Goal: Transaction & Acquisition: Download file/media

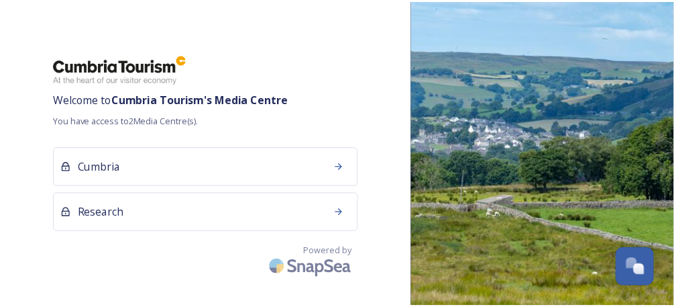
scroll to position [115, 0]
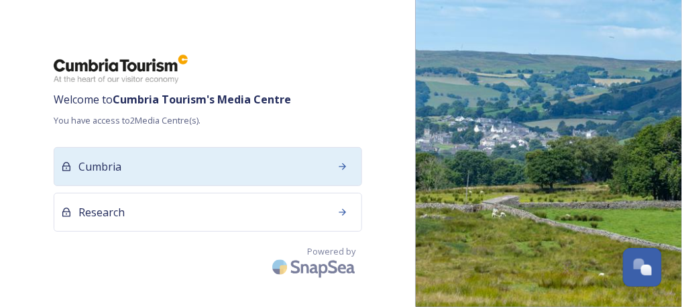
click at [132, 148] on div "Cumbria" at bounding box center [208, 166] width 309 height 39
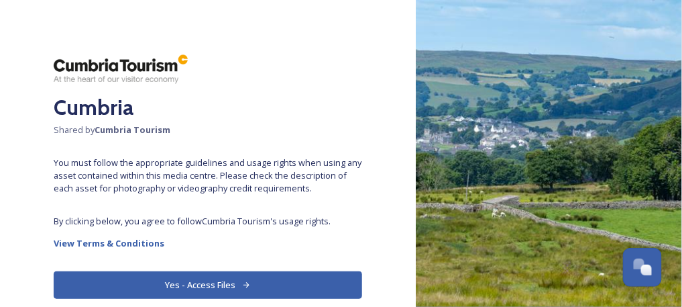
click at [232, 285] on button "Yes - Access Files" at bounding box center [208, 285] width 309 height 28
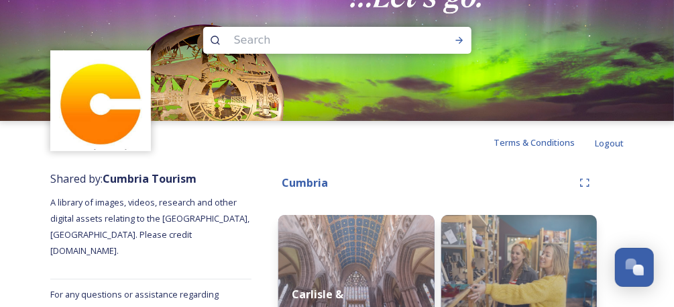
click at [329, 33] on input at bounding box center [319, 41] width 184 height 30
type input "penrith"
click at [454, 40] on icon at bounding box center [459, 40] width 11 height 11
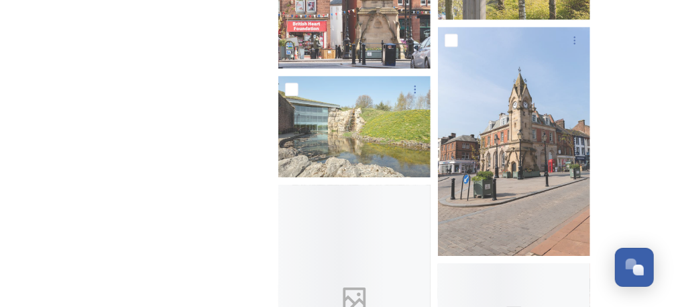
scroll to position [3593, 0]
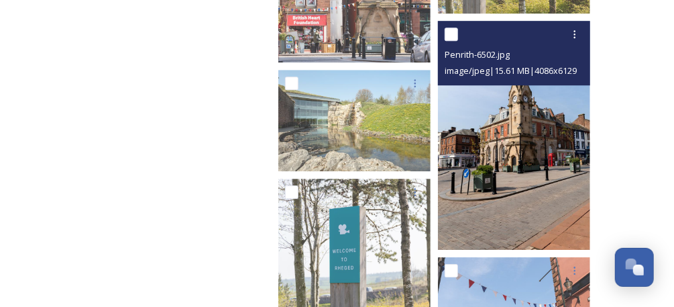
click at [549, 188] on img at bounding box center [514, 135] width 152 height 229
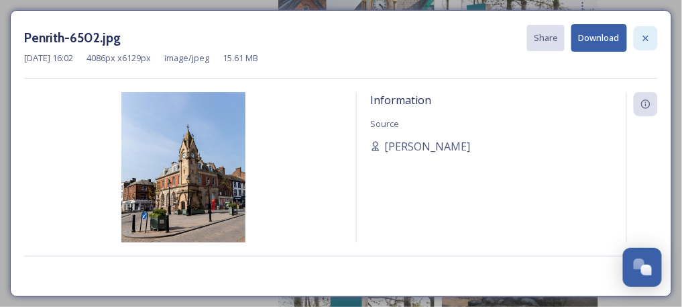
click at [650, 33] on icon at bounding box center [646, 38] width 11 height 11
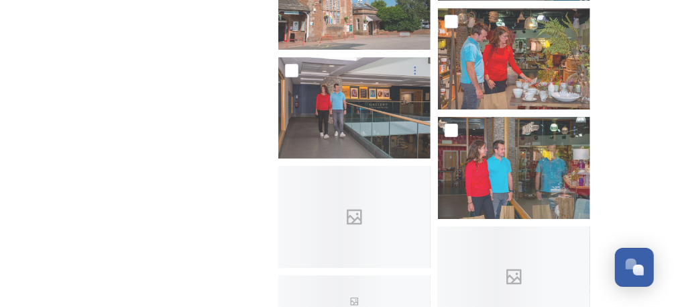
scroll to position [9946, 0]
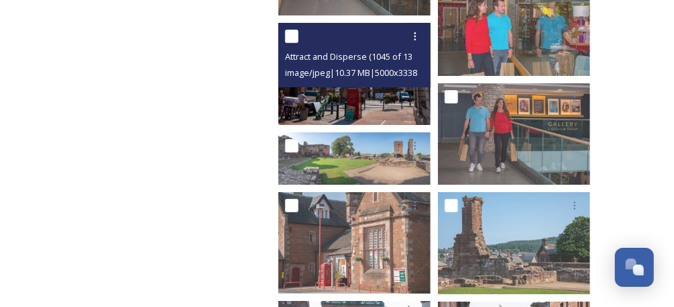
click at [385, 111] on img at bounding box center [355, 73] width 152 height 101
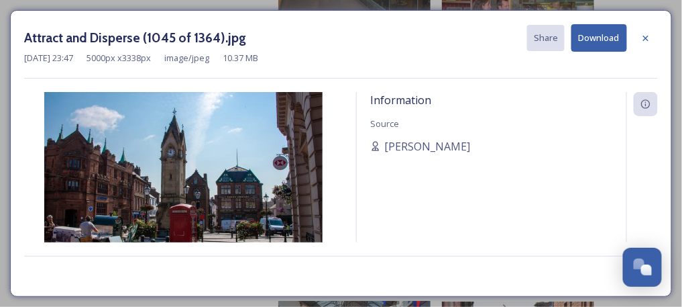
click at [616, 40] on button "Download" at bounding box center [600, 38] width 56 height 28
click at [655, 36] on div at bounding box center [646, 38] width 24 height 24
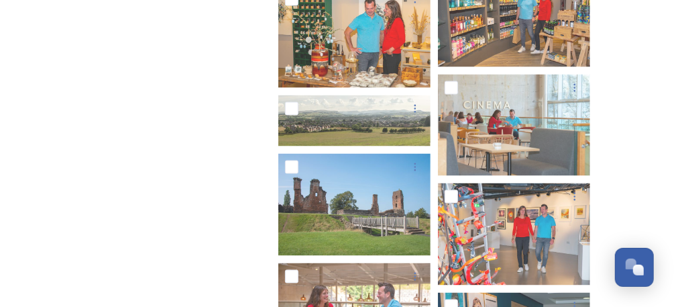
scroll to position [8872, 0]
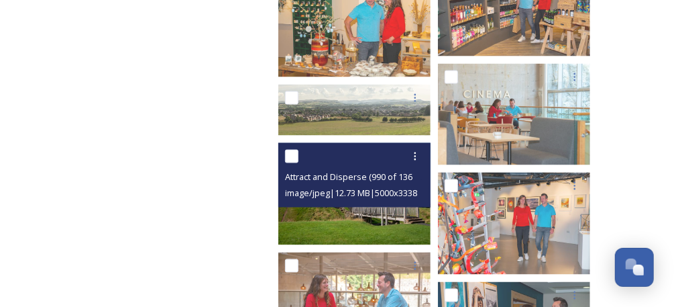
click at [400, 228] on img at bounding box center [355, 193] width 152 height 101
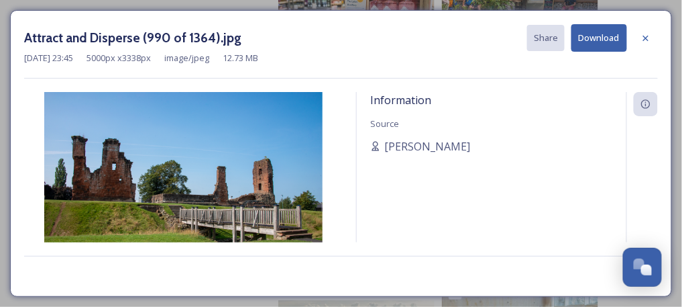
click at [601, 39] on button "Download" at bounding box center [600, 38] width 56 height 28
click at [648, 36] on icon at bounding box center [646, 38] width 11 height 11
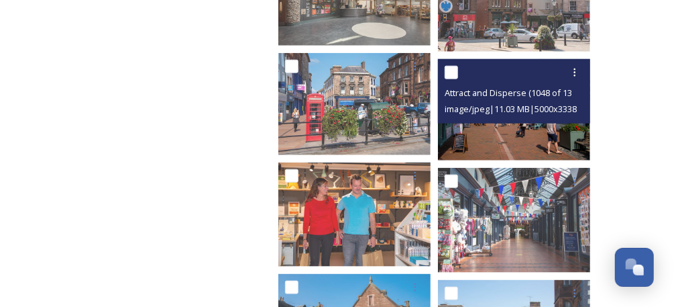
scroll to position [537, 0]
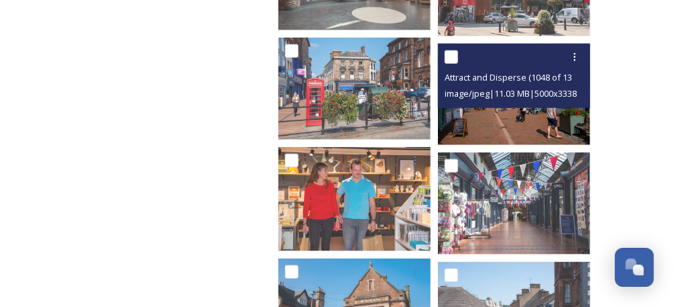
click at [532, 120] on img at bounding box center [514, 94] width 152 height 101
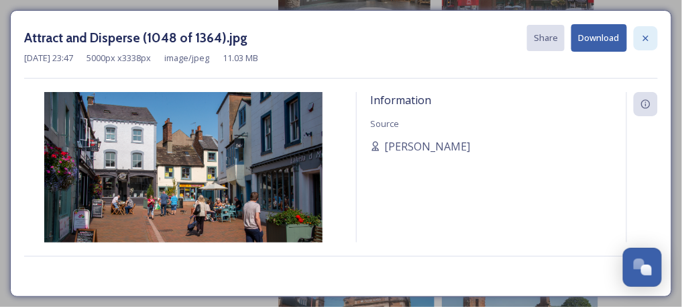
click at [638, 36] on div at bounding box center [646, 38] width 24 height 24
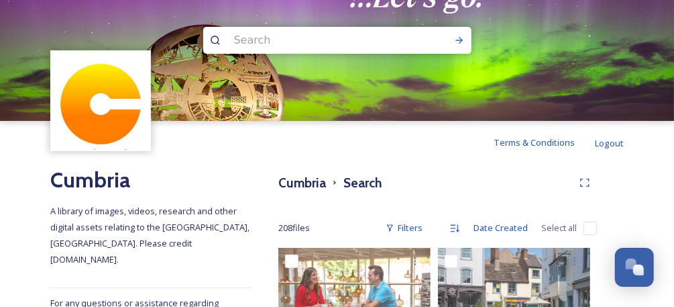
click at [362, 50] on input at bounding box center [319, 41] width 184 height 30
type input "[PERSON_NAME] bridge"
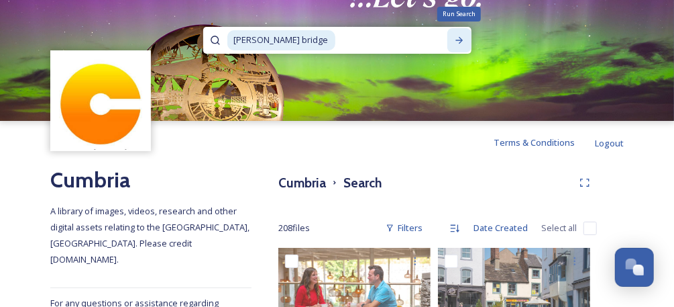
click at [463, 35] on icon at bounding box center [459, 40] width 11 height 11
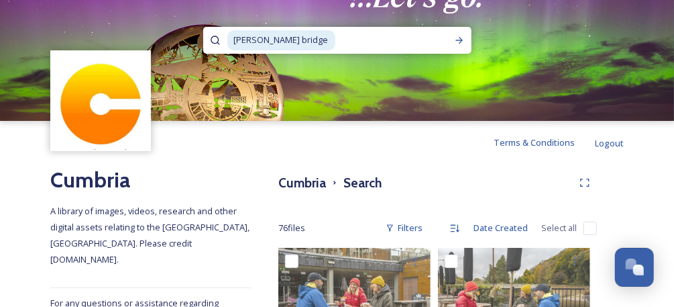
drag, startPoint x: 383, startPoint y: 42, endPoint x: 183, endPoint y: 42, distance: 200.7
click at [183, 42] on div "[PERSON_NAME] bridge" at bounding box center [337, 60] width 674 height 121
type input "p"
type input "ullswater"
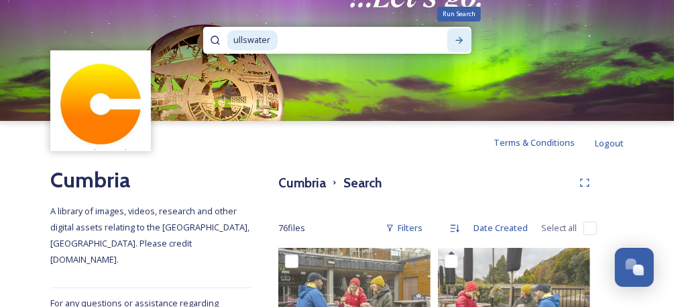
click at [460, 34] on div "Run Search" at bounding box center [460, 40] width 24 height 24
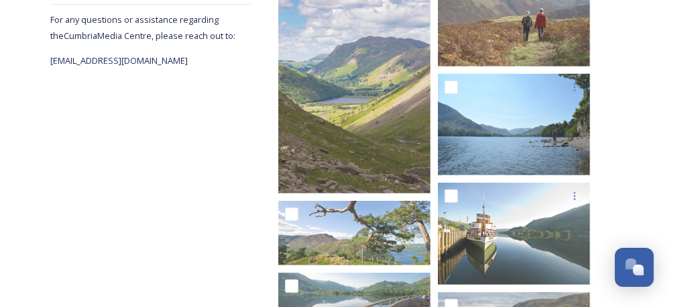
scroll to position [268, 0]
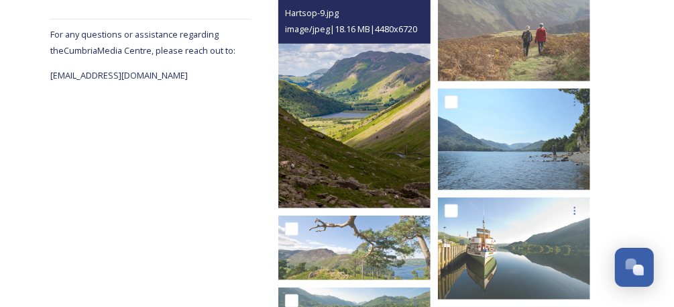
click at [415, 123] on img at bounding box center [355, 93] width 152 height 229
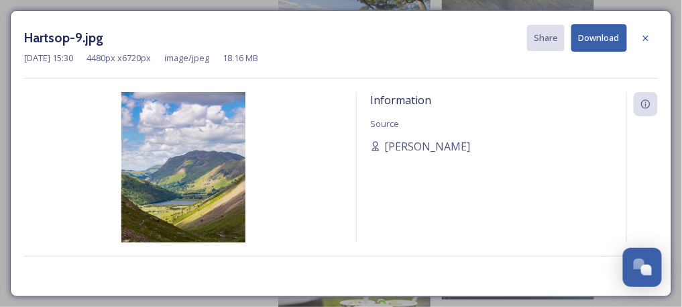
click at [601, 35] on button "Download" at bounding box center [600, 38] width 56 height 28
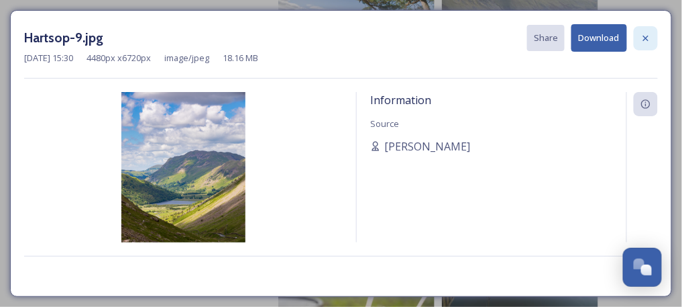
click at [652, 35] on icon at bounding box center [646, 38] width 11 height 11
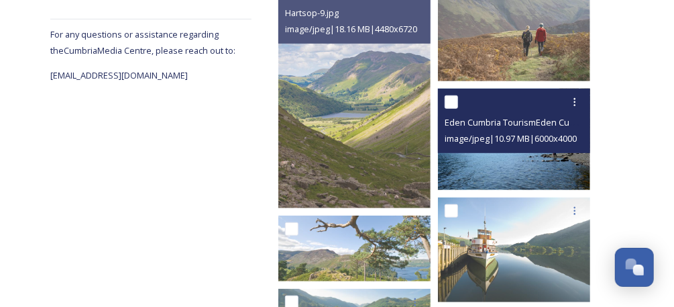
scroll to position [179, 0]
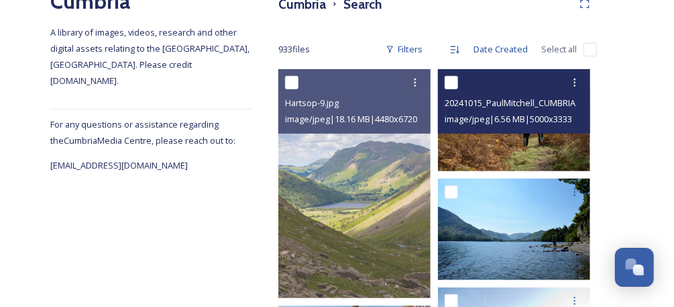
click at [501, 142] on img at bounding box center [514, 119] width 152 height 101
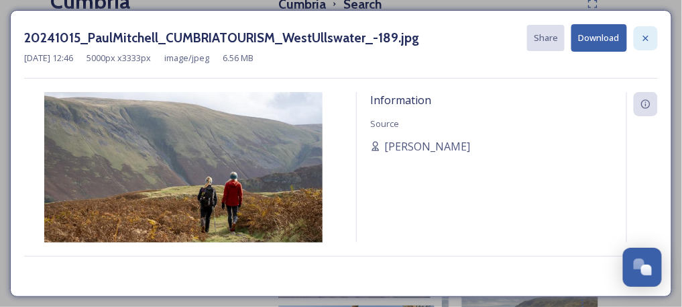
click at [646, 40] on icon at bounding box center [646, 38] width 11 height 11
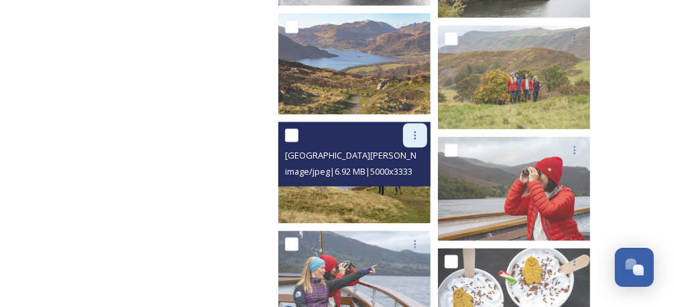
scroll to position [895, 0]
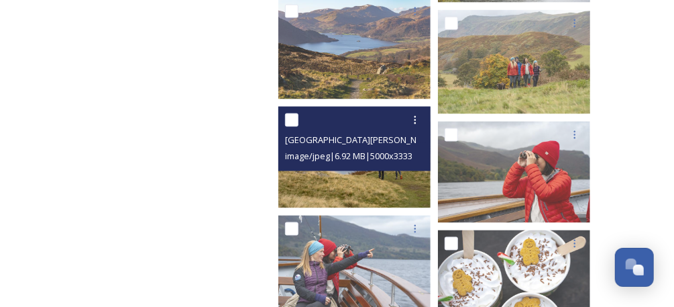
click at [368, 195] on img at bounding box center [355, 157] width 152 height 101
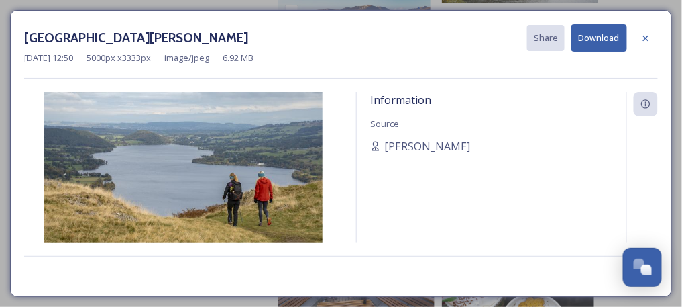
click at [586, 39] on button "Download" at bounding box center [600, 38] width 56 height 28
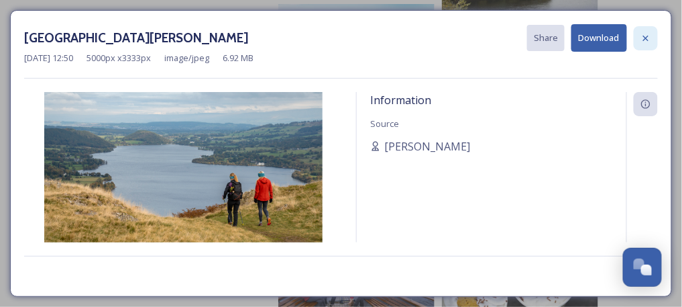
click at [645, 38] on icon at bounding box center [646, 37] width 5 height 5
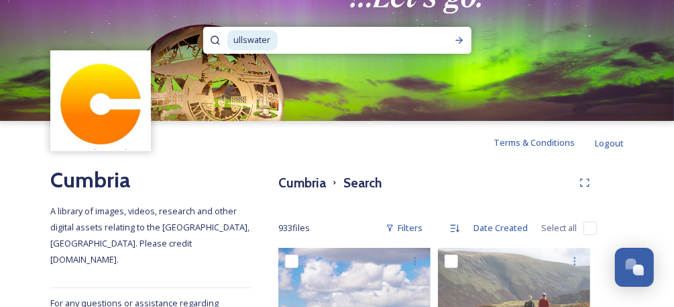
click at [304, 44] on input at bounding box center [358, 41] width 158 height 30
type input "u"
type input "aira force"
click at [465, 33] on div "Run Search" at bounding box center [460, 40] width 24 height 24
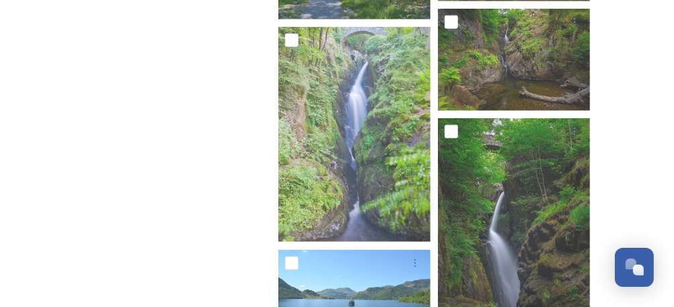
scroll to position [655, 0]
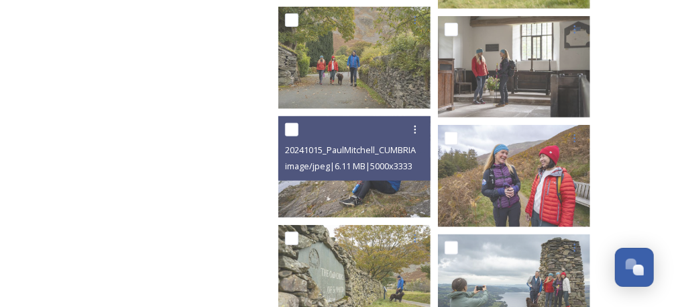
scroll to position [22626, 0]
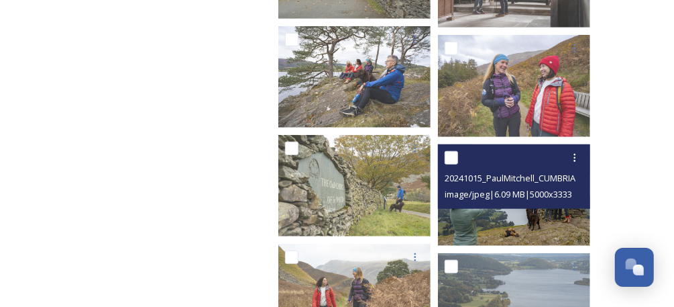
click at [569, 219] on img at bounding box center [514, 194] width 152 height 101
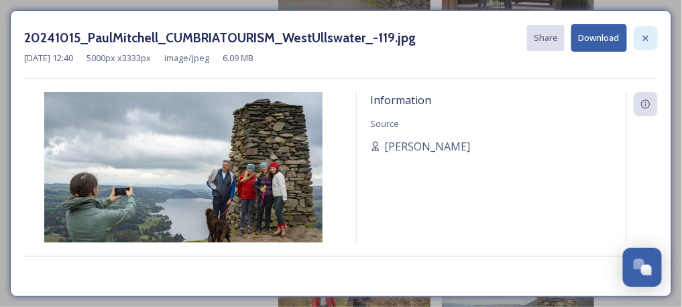
click at [646, 35] on icon at bounding box center [646, 38] width 11 height 11
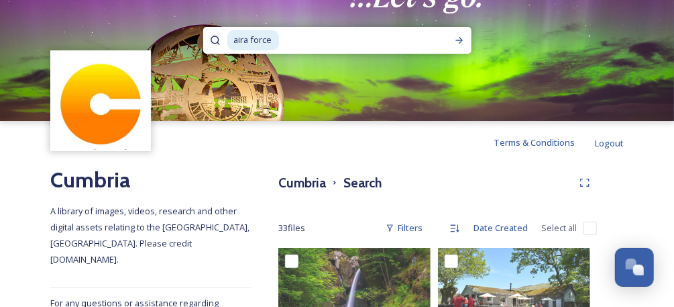
click at [305, 44] on input at bounding box center [360, 41] width 158 height 30
type input "a"
type input "glenridding"
click at [455, 36] on icon at bounding box center [459, 40] width 11 height 11
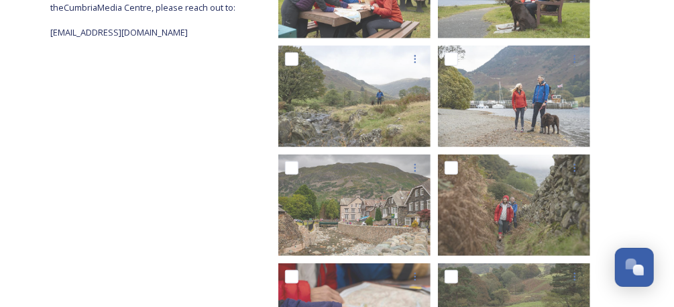
scroll to position [296, 0]
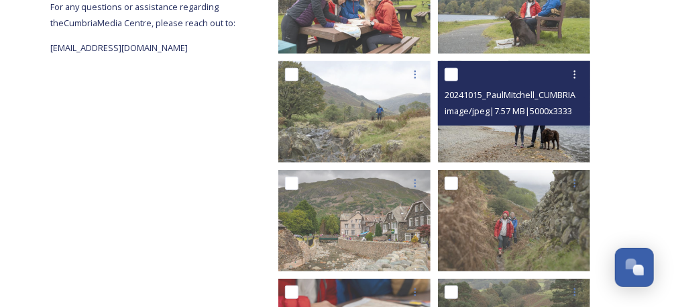
click at [538, 135] on img at bounding box center [514, 110] width 152 height 101
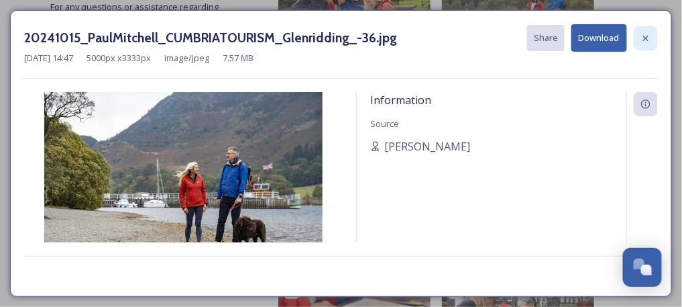
click at [651, 35] on icon at bounding box center [646, 38] width 11 height 11
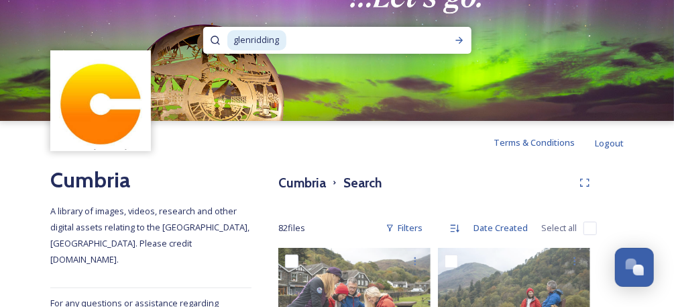
click at [326, 39] on input at bounding box center [365, 41] width 154 height 30
type input "g"
type input "[PERSON_NAME] bridge"
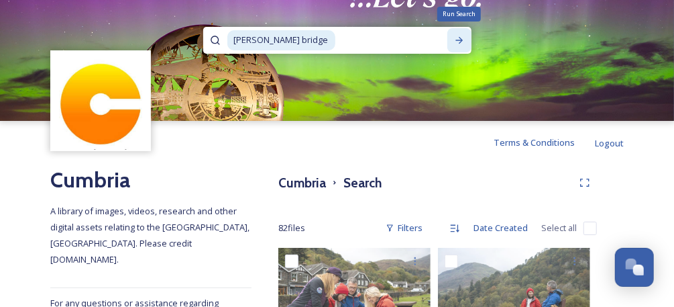
click at [455, 39] on icon at bounding box center [459, 40] width 11 height 11
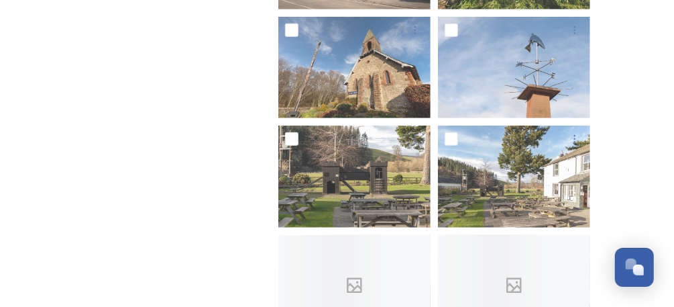
scroll to position [4673, 0]
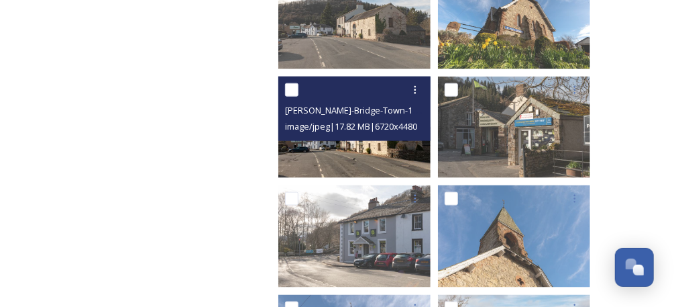
click at [428, 160] on img at bounding box center [355, 127] width 152 height 101
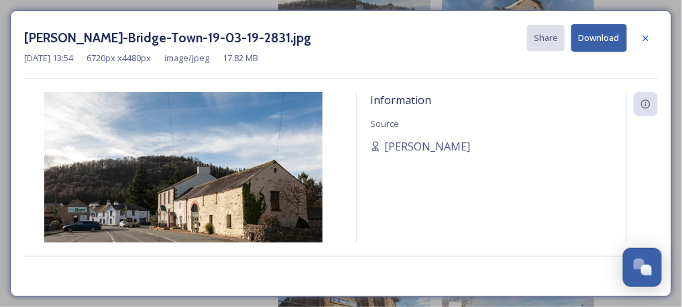
click at [460, 168] on div "Information Source [PERSON_NAME]" at bounding box center [492, 167] width 270 height 150
click at [646, 36] on icon at bounding box center [646, 38] width 11 height 11
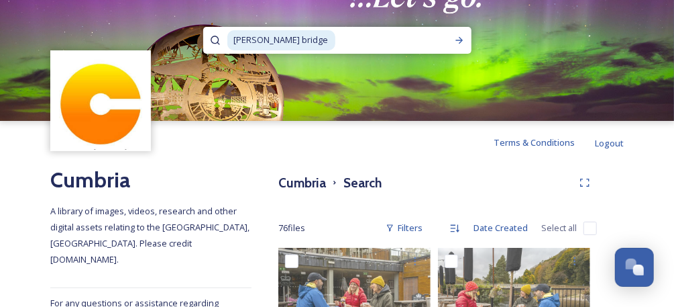
drag, startPoint x: 326, startPoint y: 42, endPoint x: 189, endPoint y: 38, distance: 137.6
click at [189, 38] on div "[PERSON_NAME] bridge" at bounding box center [337, 60] width 674 height 121
type input "p"
type input "ullswater"
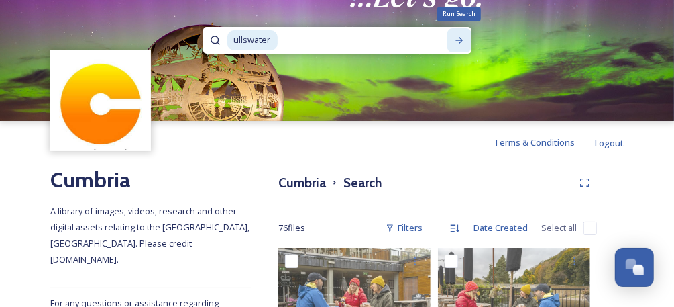
click at [454, 38] on icon at bounding box center [459, 40] width 11 height 11
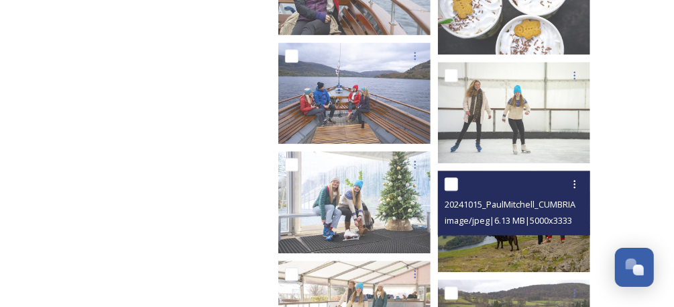
scroll to position [1163, 0]
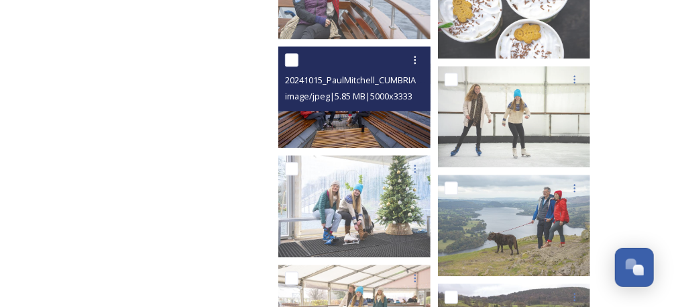
click at [391, 105] on div "20241015_PaulMitchell_CUMBRIATOURISM_Ullswater Steamers_-14.jpg image/jpeg | 5.…" at bounding box center [355, 78] width 152 height 64
click at [400, 119] on img at bounding box center [355, 96] width 152 height 101
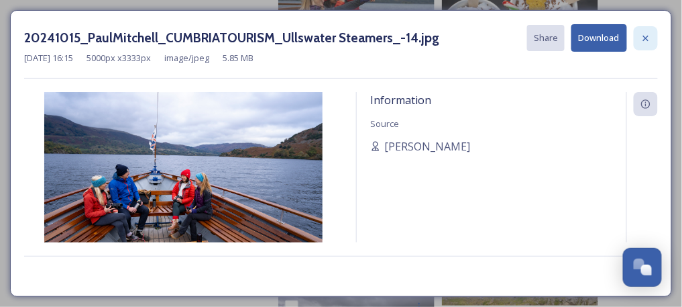
click at [651, 36] on icon at bounding box center [646, 38] width 11 height 11
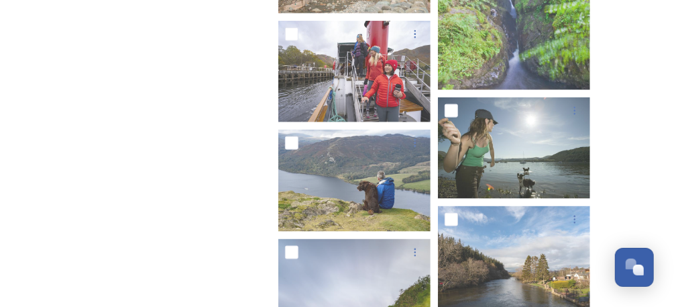
scroll to position [4653, 0]
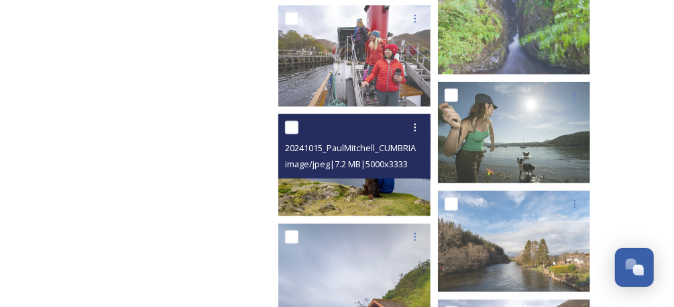
click at [387, 185] on img at bounding box center [355, 164] width 152 height 101
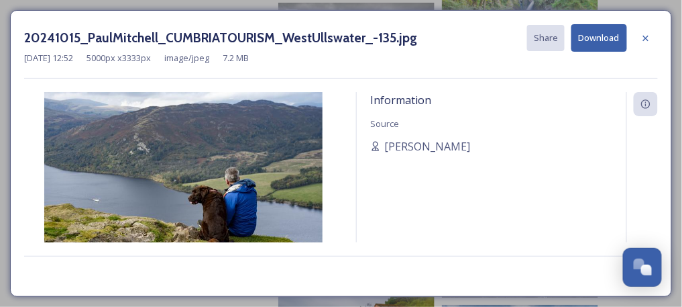
click at [598, 39] on button "Download" at bounding box center [600, 38] width 56 height 28
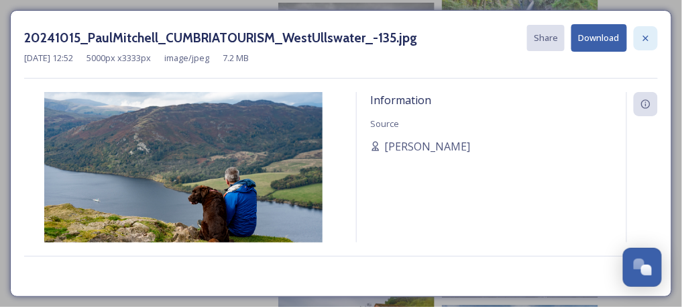
click at [651, 36] on icon at bounding box center [646, 38] width 11 height 11
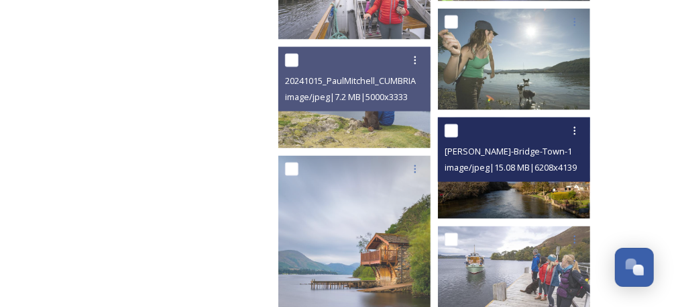
scroll to position [4921, 0]
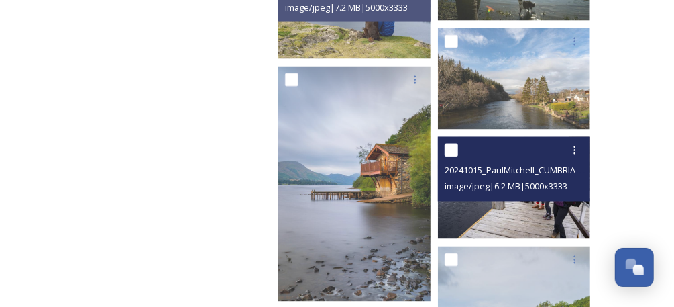
click at [502, 204] on img at bounding box center [514, 187] width 152 height 101
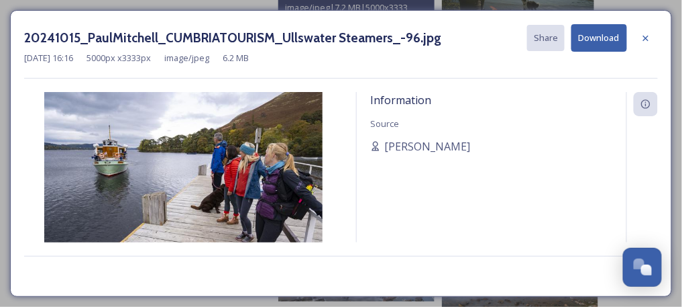
click at [586, 41] on button "Download" at bounding box center [600, 38] width 56 height 28
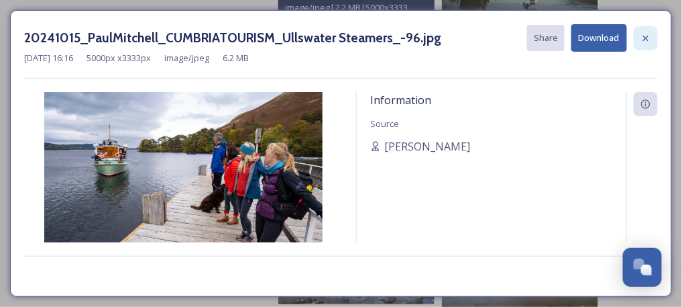
click at [646, 42] on icon at bounding box center [646, 38] width 11 height 11
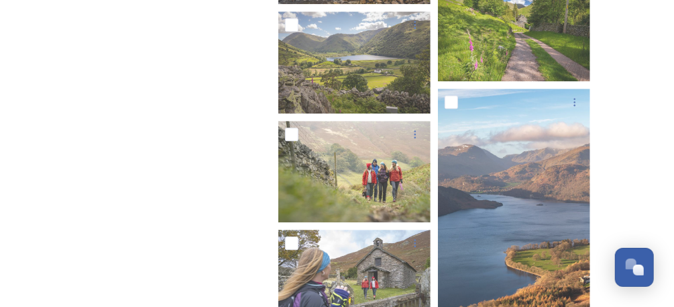
scroll to position [5369, 0]
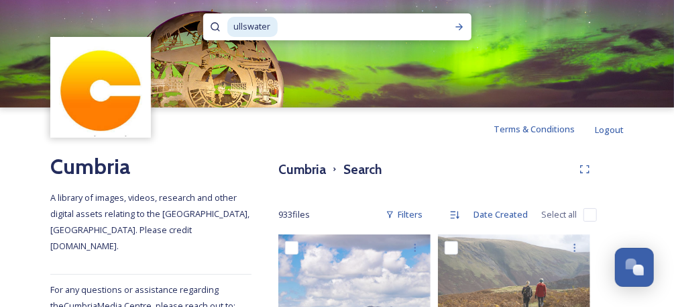
scroll to position [0, 0]
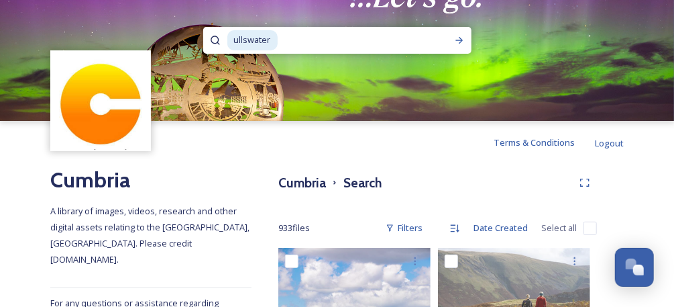
click at [346, 44] on input at bounding box center [358, 41] width 158 height 30
type input "u"
type input "s"
type input "[PERSON_NAME]"
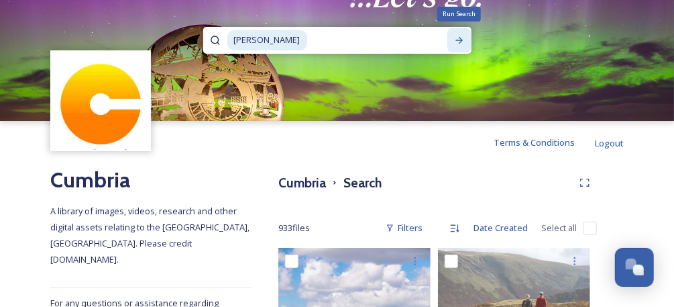
click at [464, 41] on icon at bounding box center [459, 40] width 11 height 11
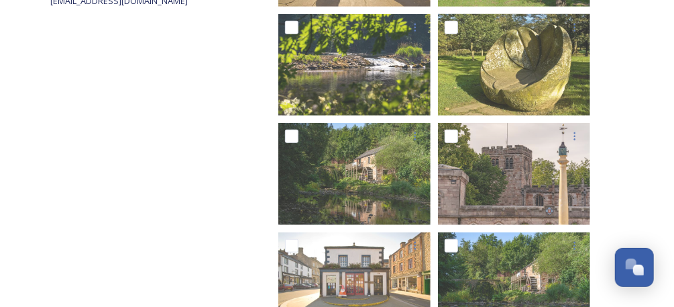
scroll to position [358, 0]
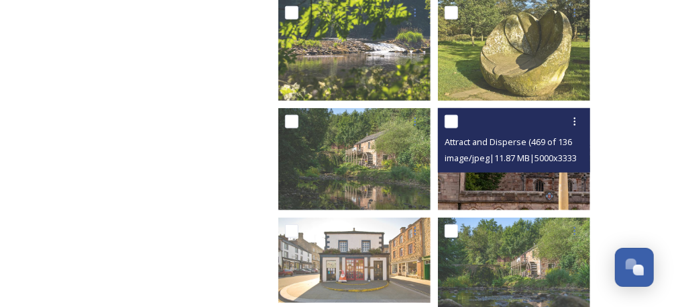
click at [556, 185] on img at bounding box center [514, 158] width 152 height 101
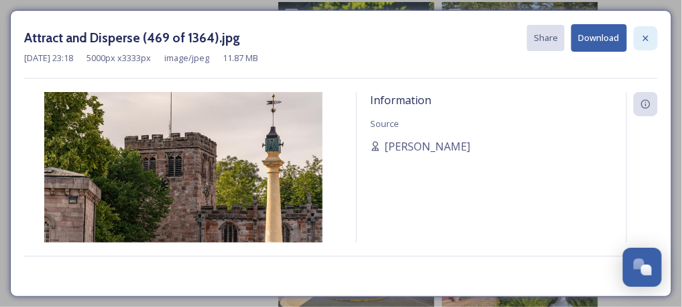
click at [644, 40] on icon at bounding box center [646, 37] width 5 height 5
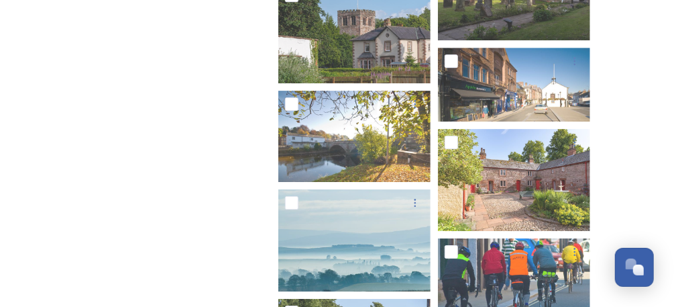
scroll to position [1700, 0]
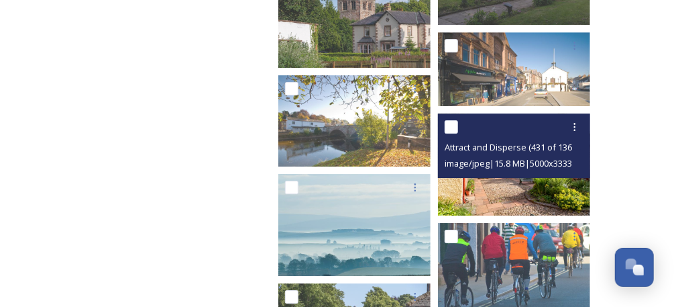
click at [550, 191] on img at bounding box center [514, 163] width 152 height 101
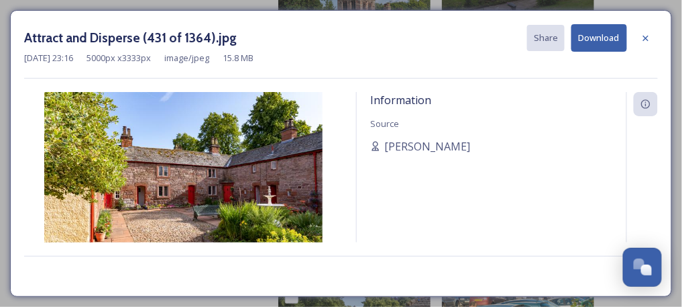
click at [605, 39] on button "Download" at bounding box center [600, 38] width 56 height 28
click at [652, 34] on icon at bounding box center [646, 38] width 11 height 11
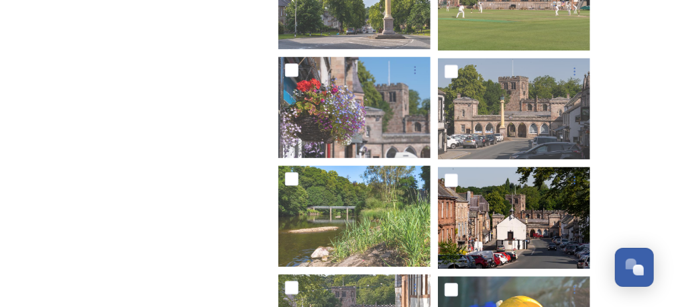
scroll to position [1074, 0]
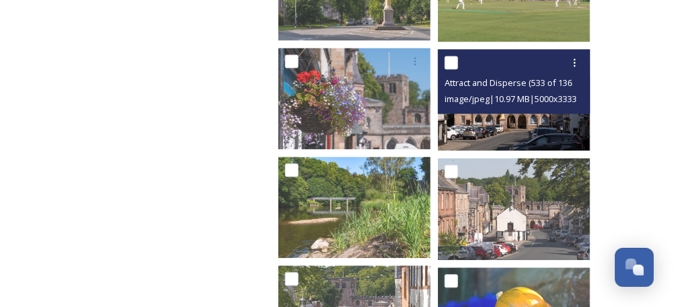
click at [516, 133] on img at bounding box center [514, 99] width 152 height 101
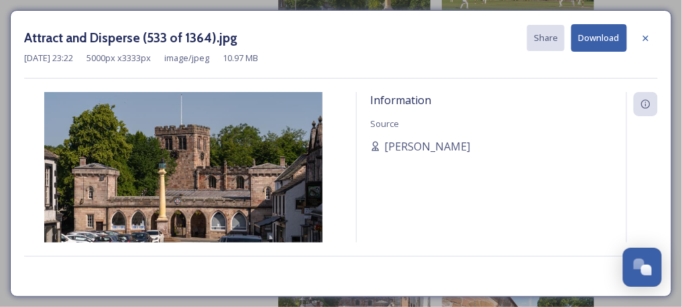
click at [601, 36] on button "Download" at bounding box center [600, 38] width 56 height 28
click at [656, 36] on div at bounding box center [646, 38] width 24 height 24
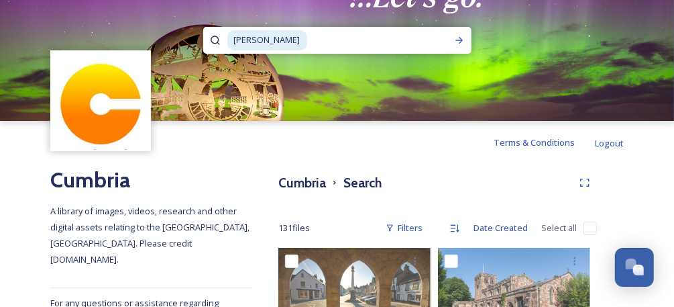
click at [372, 40] on input at bounding box center [378, 41] width 139 height 30
type input "a"
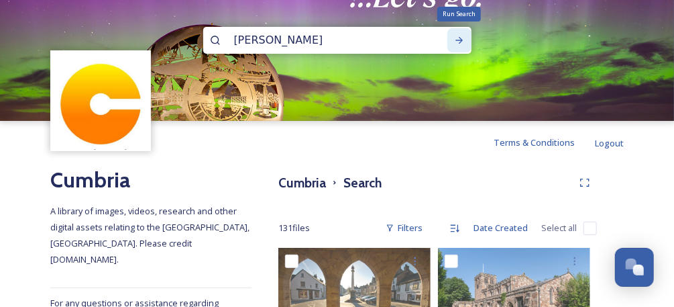
click at [462, 38] on icon at bounding box center [459, 40] width 11 height 11
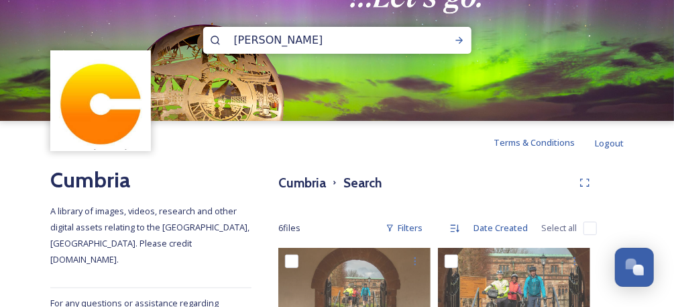
scroll to position [1, 0]
drag, startPoint x: 329, startPoint y: 38, endPoint x: 141, endPoint y: 56, distance: 188.8
click at [141, 56] on div "[PERSON_NAME]" at bounding box center [337, 60] width 674 height 121
type input "[PERSON_NAME]"
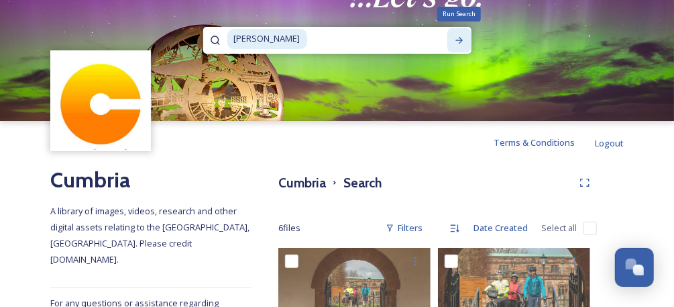
click at [456, 38] on icon at bounding box center [459, 40] width 11 height 11
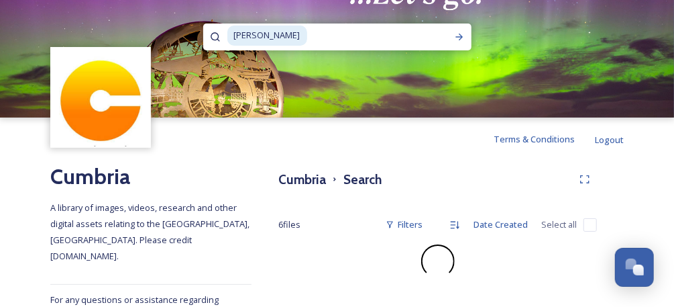
scroll to position [28, 0]
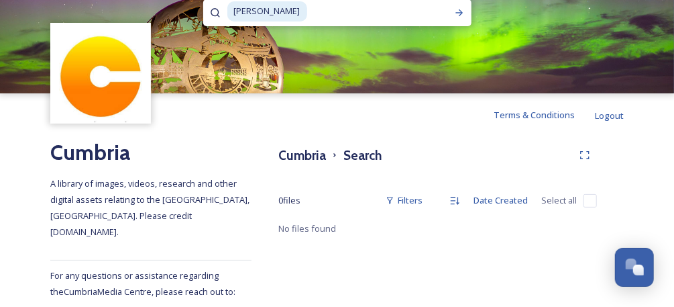
click at [315, 11] on input at bounding box center [378, 12] width 139 height 30
type input "b"
type input "[PERSON_NAME]"
click at [454, 9] on icon at bounding box center [459, 12] width 11 height 11
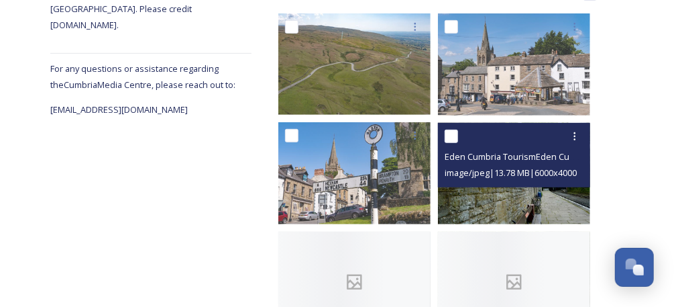
scroll to position [268, 0]
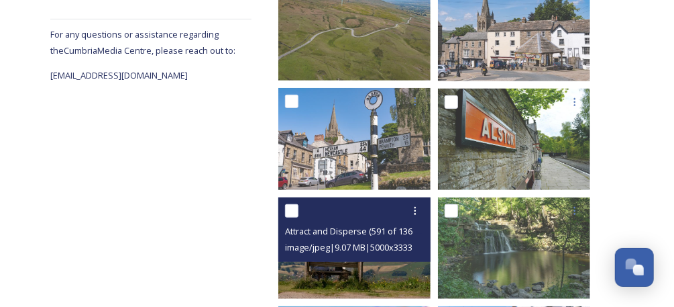
click at [362, 272] on img at bounding box center [355, 247] width 152 height 101
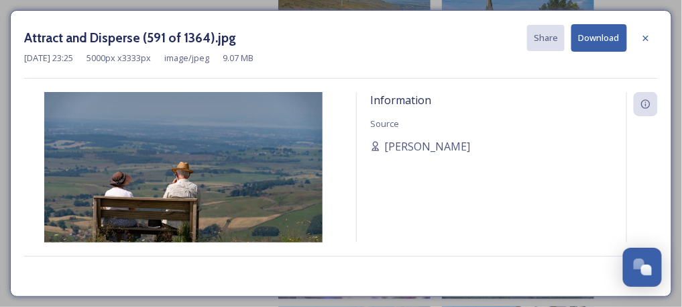
click at [613, 29] on button "Download" at bounding box center [600, 38] width 56 height 28
click at [655, 32] on div at bounding box center [646, 38] width 24 height 24
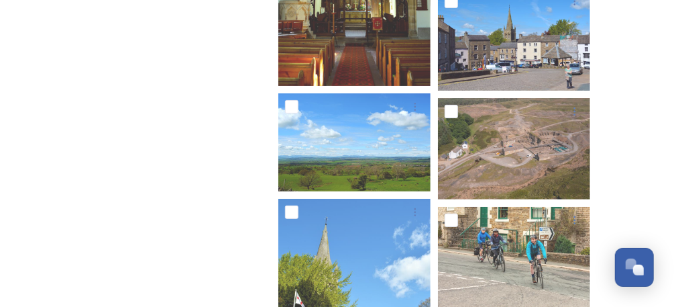
scroll to position [4027, 0]
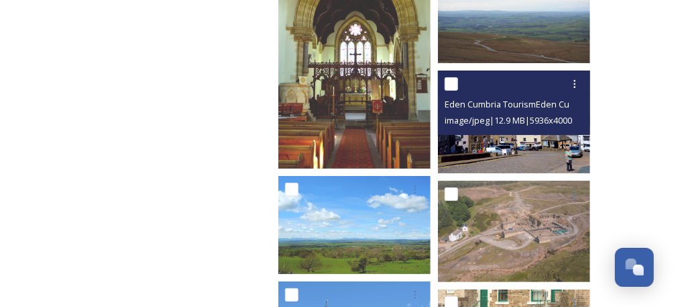
click at [527, 156] on img at bounding box center [514, 121] width 152 height 103
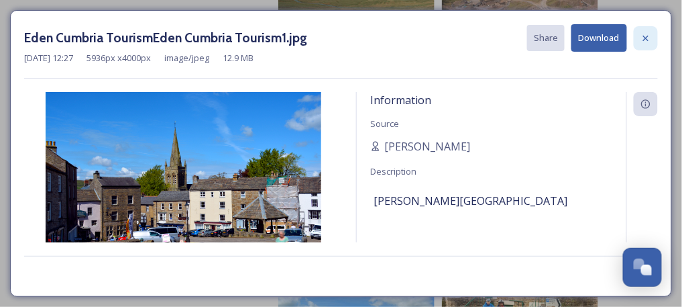
click at [642, 38] on icon at bounding box center [646, 38] width 11 height 11
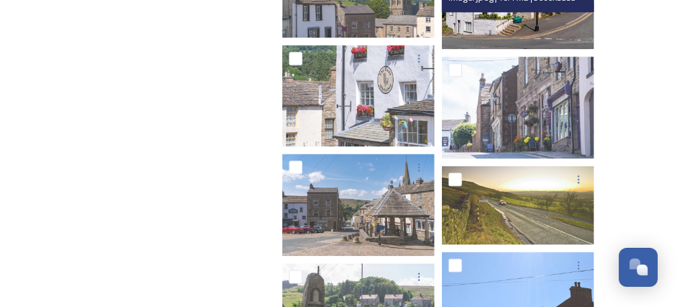
scroll to position [5375, 0]
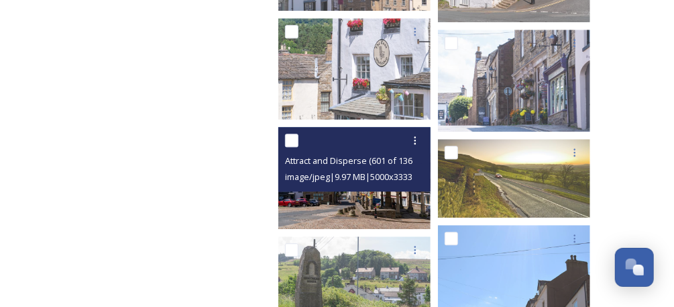
click at [400, 193] on img at bounding box center [355, 177] width 152 height 101
